Goal: Information Seeking & Learning: Learn about a topic

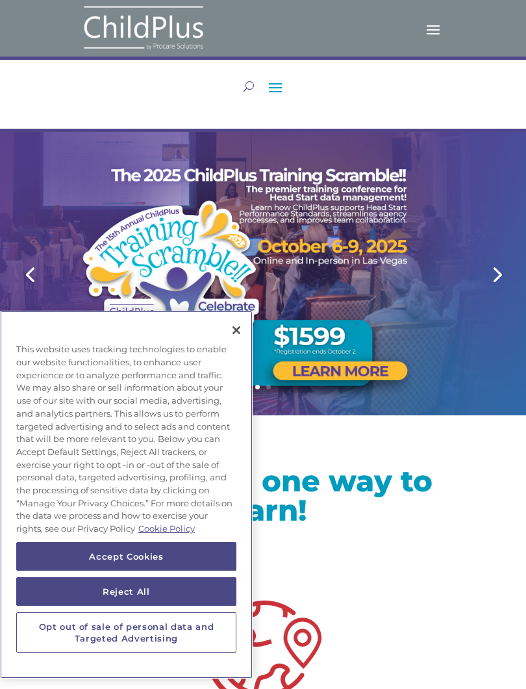
click at [235, 333] on button "Close" at bounding box center [236, 330] width 29 height 29
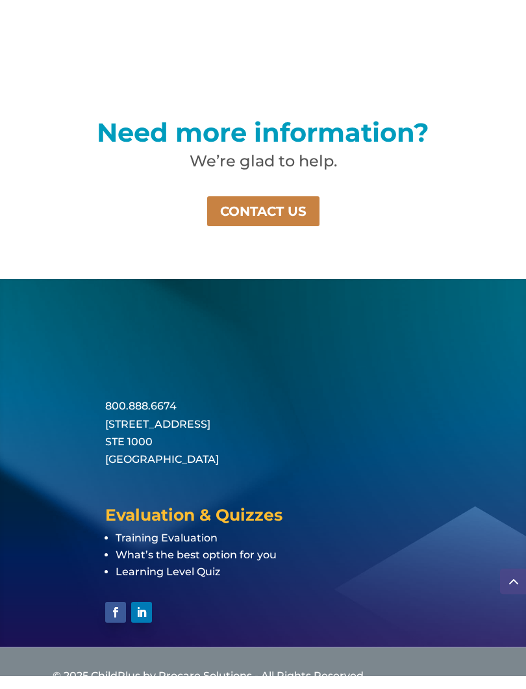
scroll to position [2229, 0]
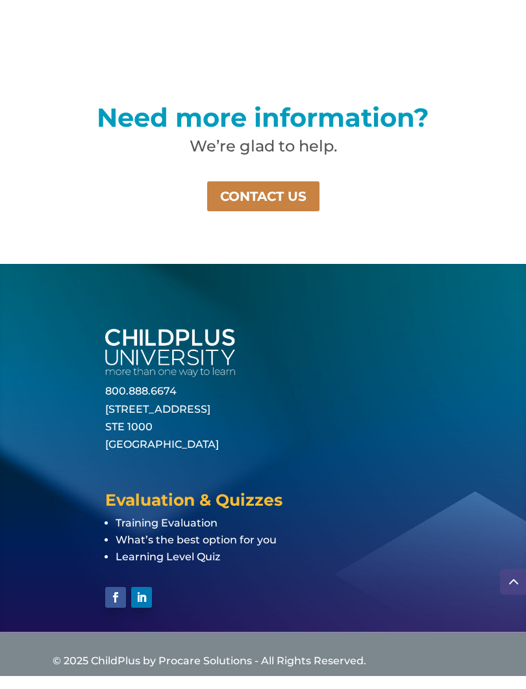
click at [124, 529] on span "Training Evaluation" at bounding box center [167, 535] width 102 height 12
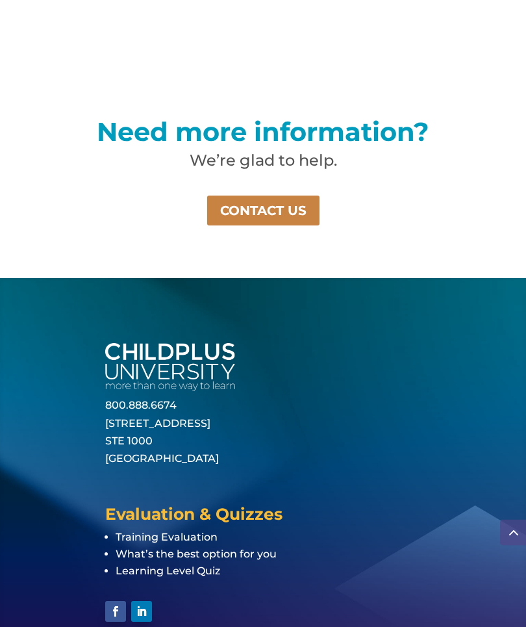
scroll to position [2227, 0]
click at [204, 564] on span "Learning Level Quiz" at bounding box center [168, 570] width 105 height 12
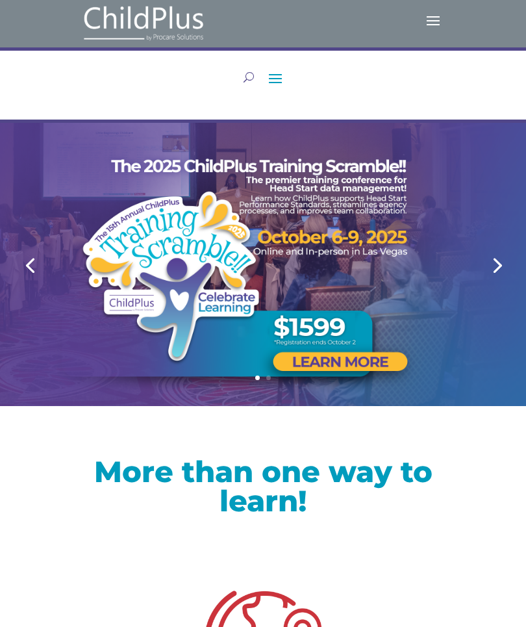
scroll to position [0, 0]
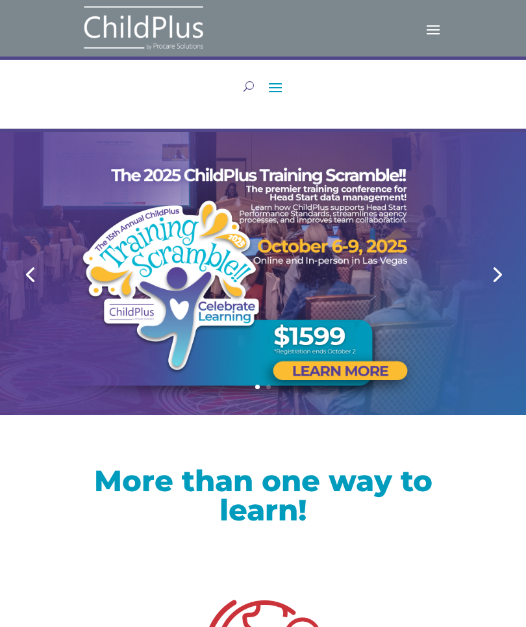
click at [277, 85] on span at bounding box center [275, 87] width 21 height 21
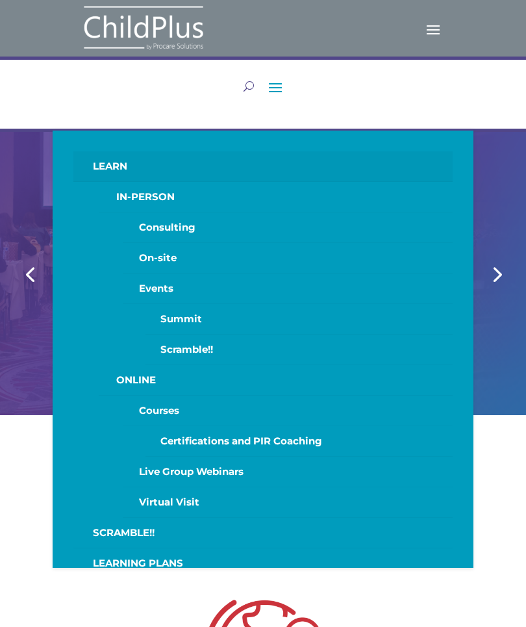
click at [271, 83] on span at bounding box center [275, 87] width 21 height 21
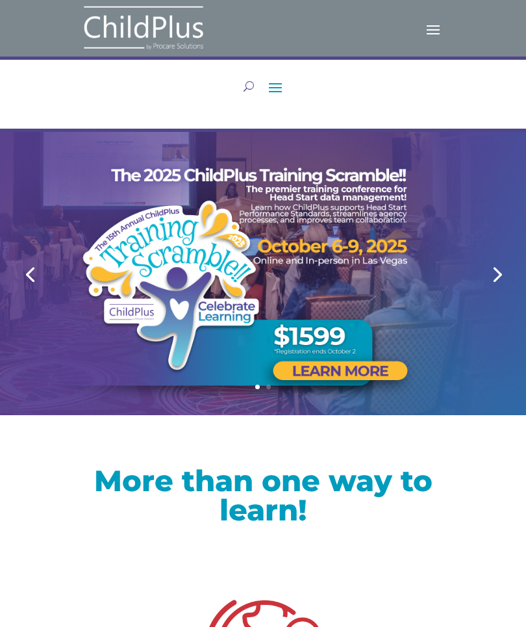
click at [492, 275] on link "Next" at bounding box center [496, 273] width 31 height 31
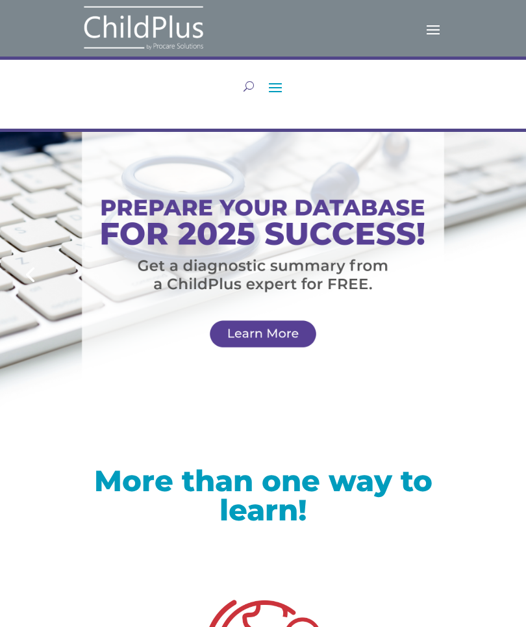
click at [292, 329] on p at bounding box center [263, 332] width 389 height 18
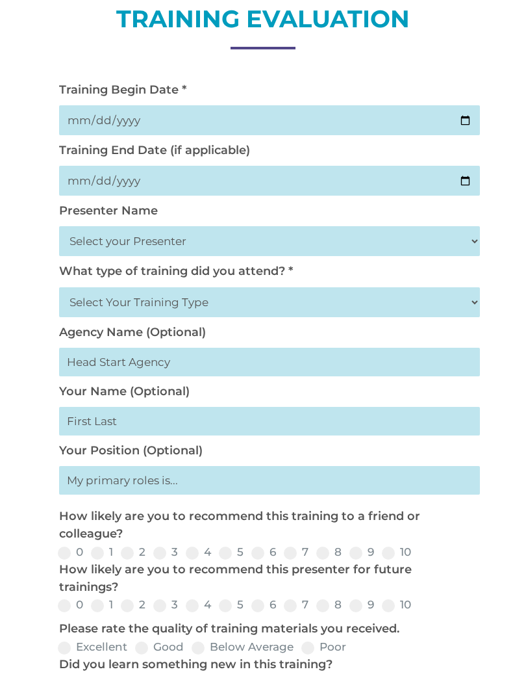
scroll to position [149, 0]
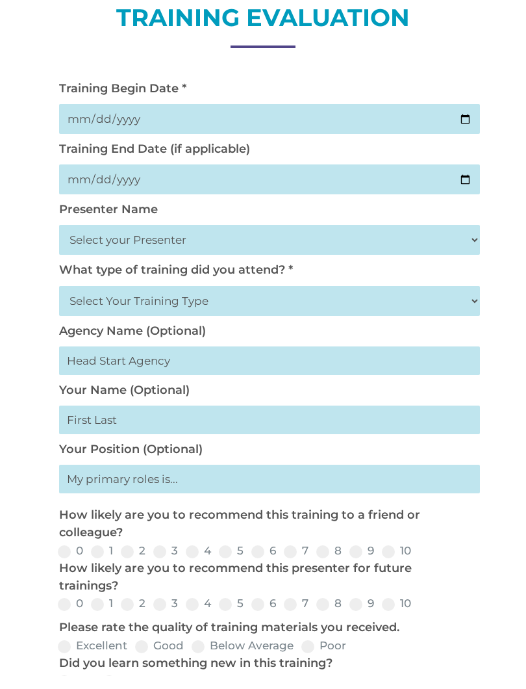
click at [87, 238] on select "Select your Presenter Aaron Dickerson Amy Corkery Cindy Coats Danielle Hensley …" at bounding box center [269, 253] width 421 height 30
select select "Carroll, Sebrina"
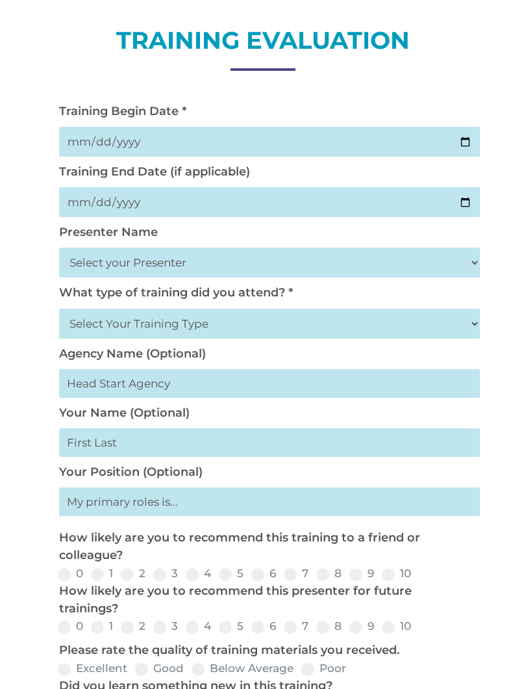
scroll to position [0, 0]
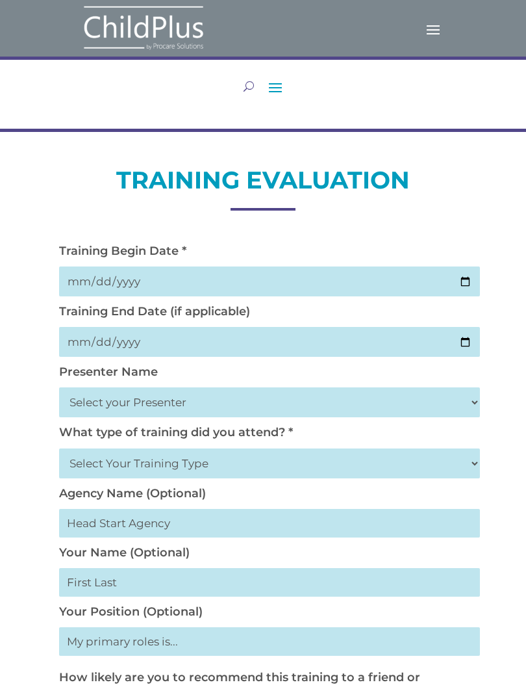
click at [265, 81] on span at bounding box center [275, 87] width 21 height 21
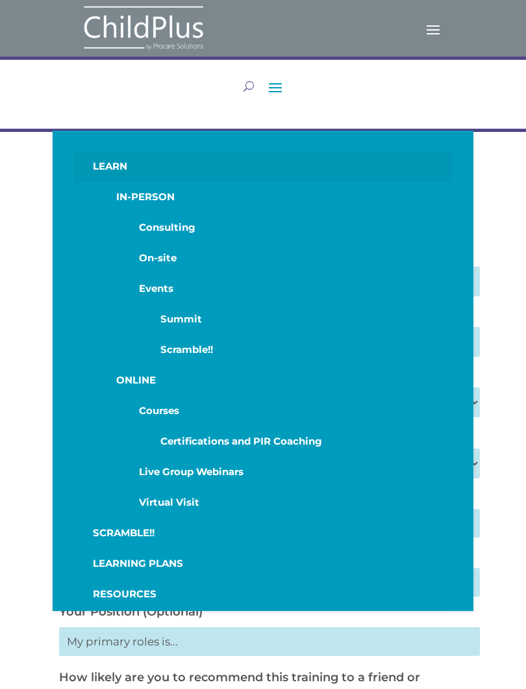
click at [142, 403] on link "Courses" at bounding box center [288, 411] width 330 height 31
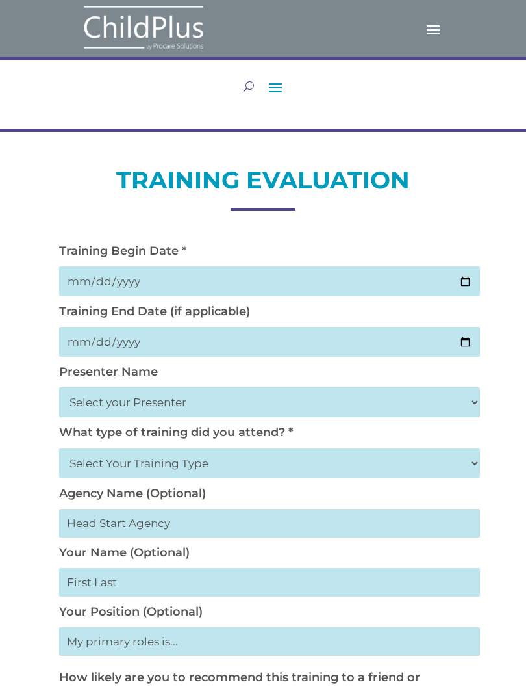
click at [274, 84] on span at bounding box center [275, 87] width 21 height 21
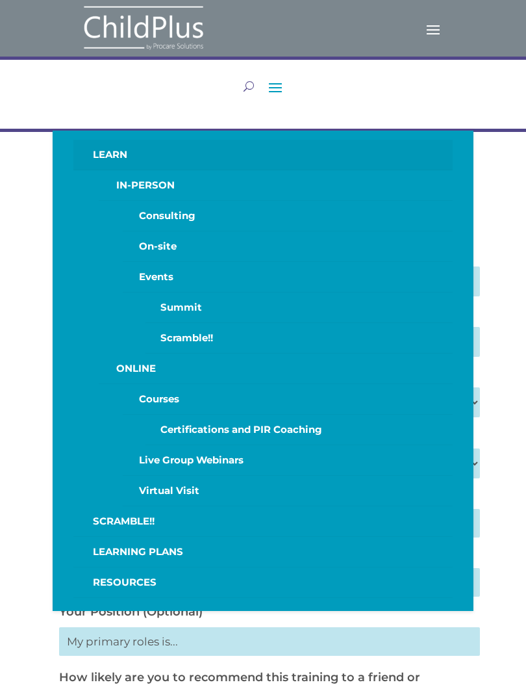
scroll to position [11, 0]
click at [149, 394] on link "Courses" at bounding box center [288, 400] width 330 height 31
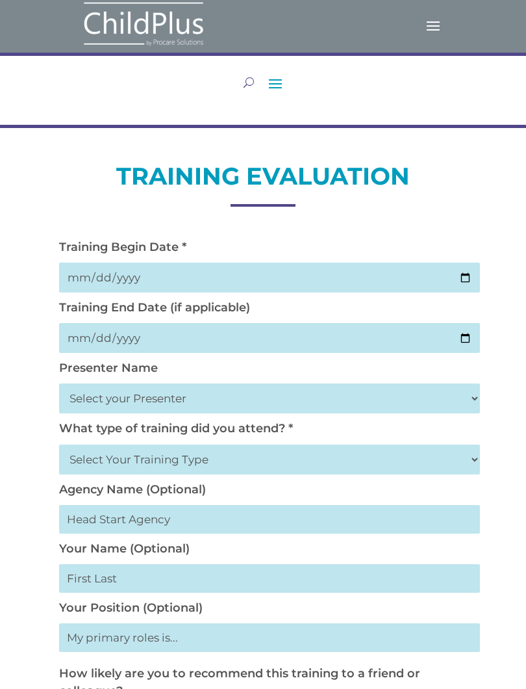
scroll to position [0, 0]
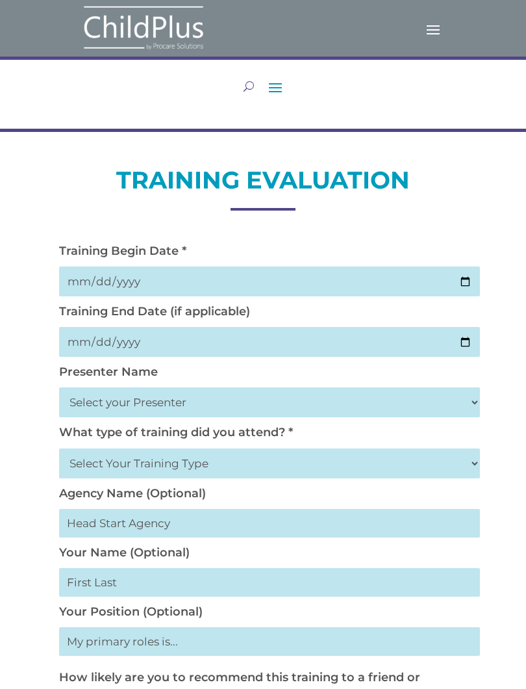
click at [429, 32] on span at bounding box center [433, 28] width 21 height 21
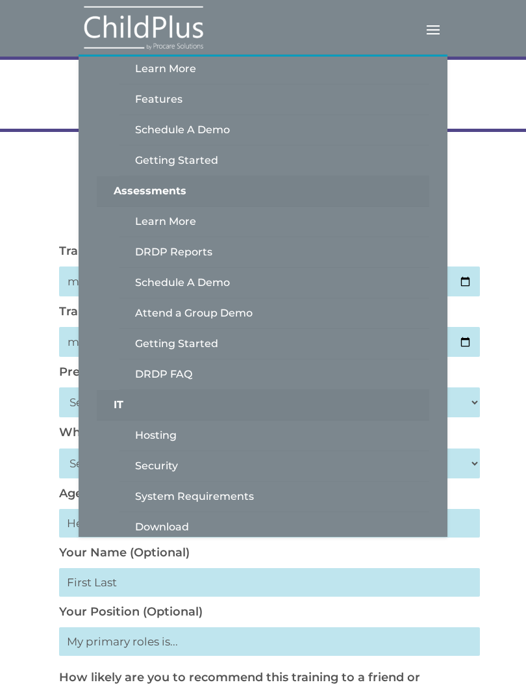
scroll to position [59, 0]
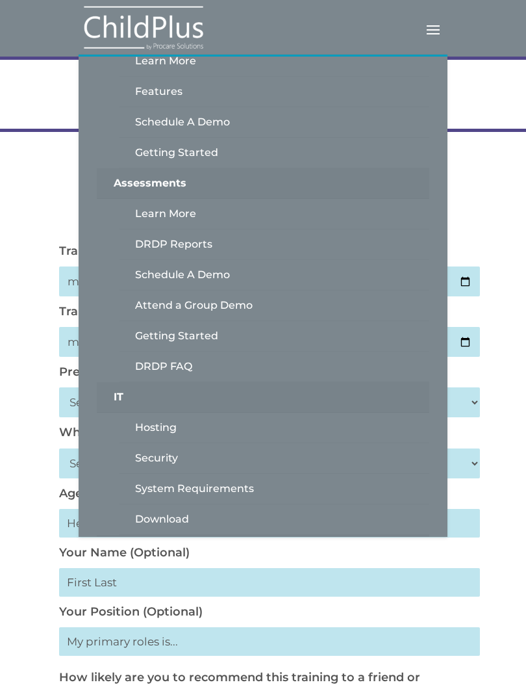
click at [427, 26] on span at bounding box center [433, 28] width 21 height 21
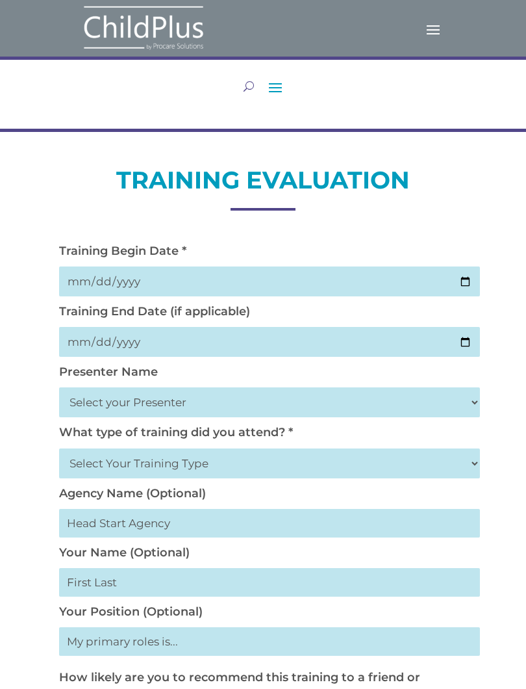
click at [275, 86] on span at bounding box center [275, 87] width 21 height 21
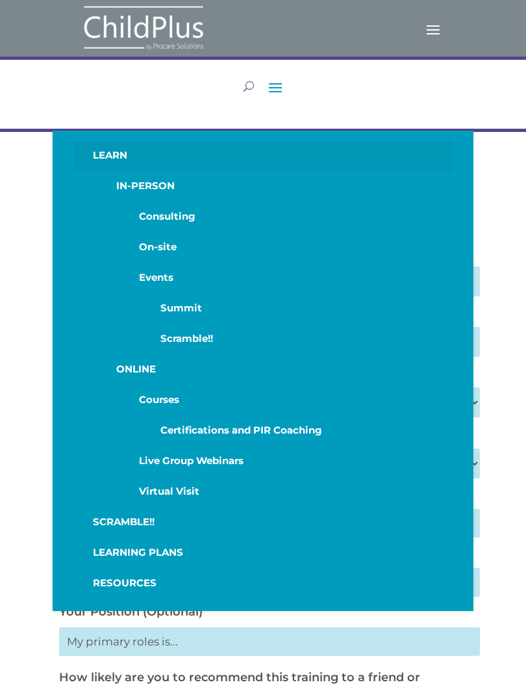
click at [137, 181] on link "IN-PERSON" at bounding box center [276, 186] width 354 height 31
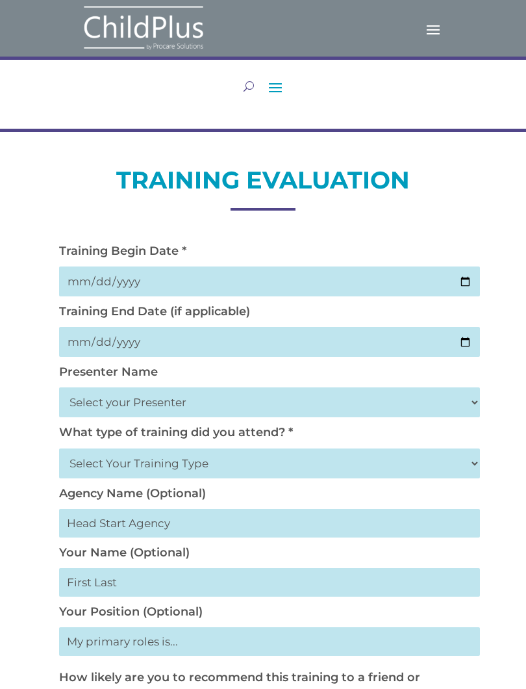
click at [269, 89] on span at bounding box center [275, 87] width 21 height 21
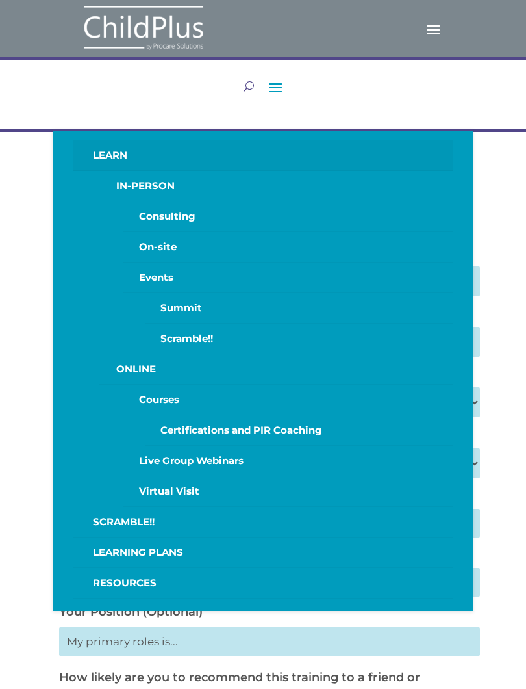
click at [151, 275] on link "Events" at bounding box center [288, 277] width 330 height 31
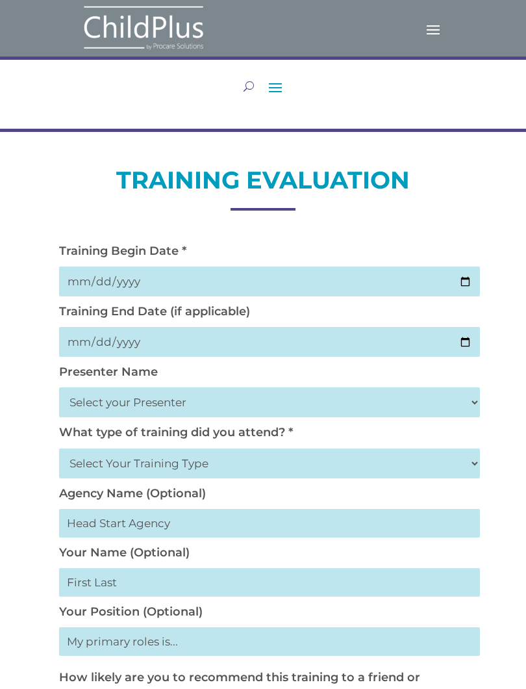
click at [271, 83] on span at bounding box center [275, 87] width 21 height 21
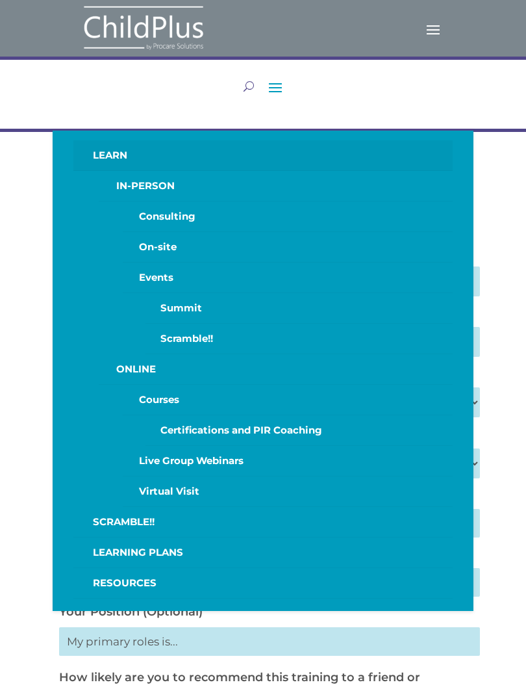
click at [153, 246] on link "On-site" at bounding box center [288, 247] width 330 height 31
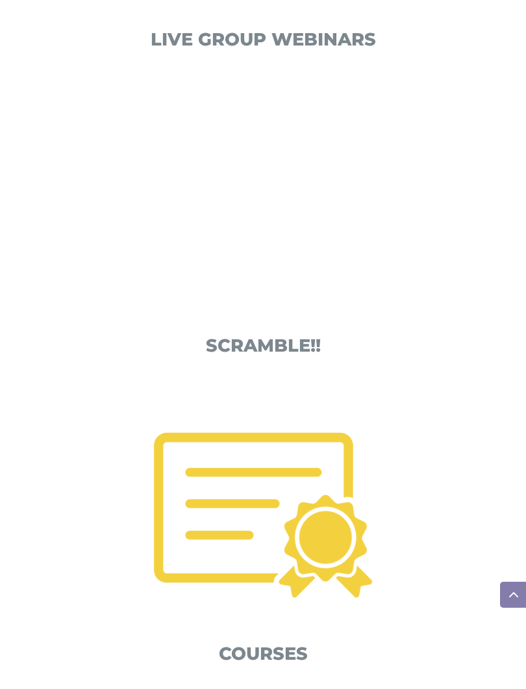
scroll to position [1536, 0]
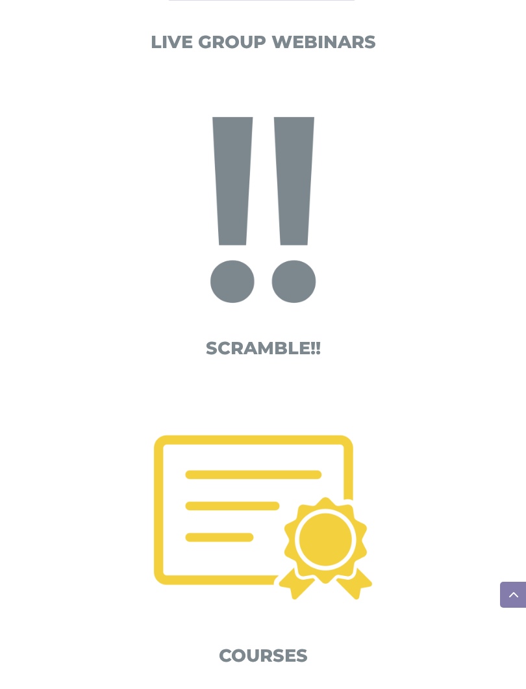
click at [233, 330] on img at bounding box center [263, 210] width 268 height 268
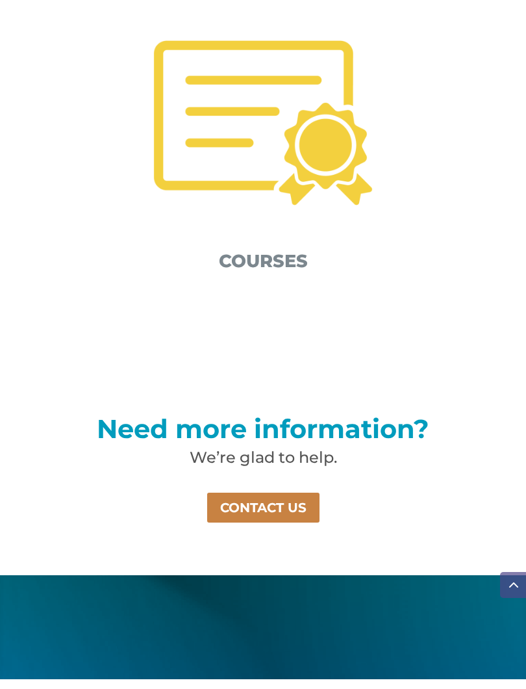
scroll to position [1919, 0]
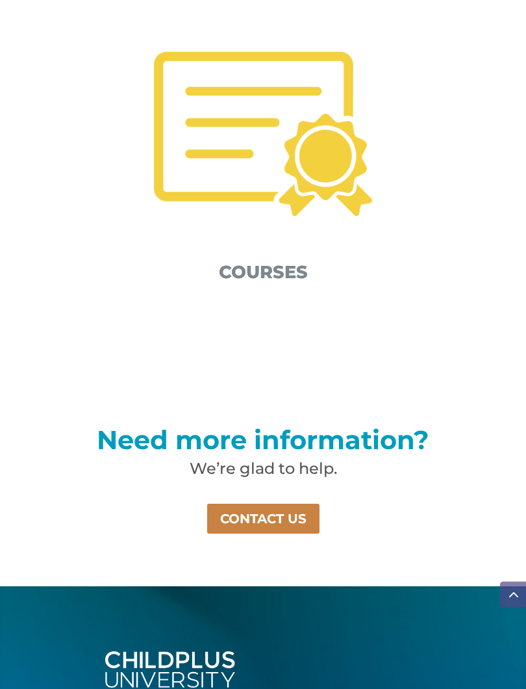
click at [259, 267] on span "COURSES" at bounding box center [263, 272] width 89 height 21
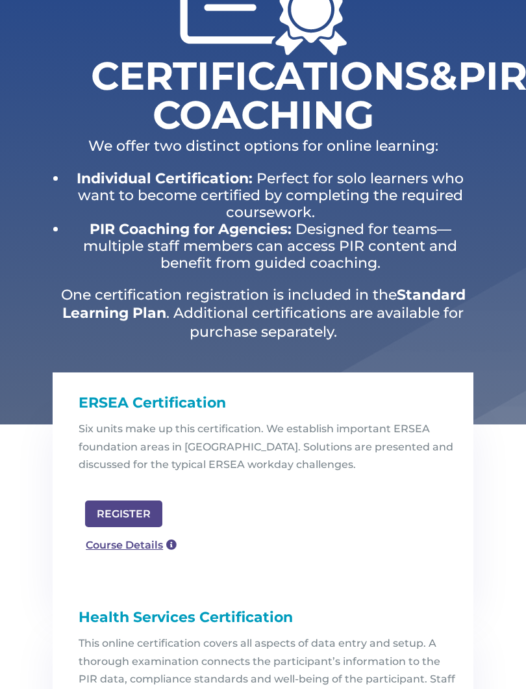
scroll to position [244, 0]
click at [118, 542] on link "Course Details" at bounding box center [131, 546] width 105 height 24
